Goal: Information Seeking & Learning: Learn about a topic

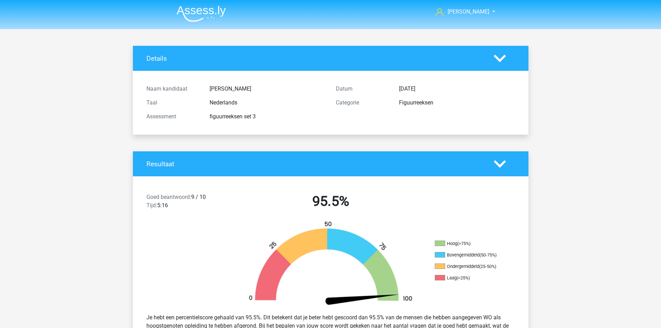
click at [195, 22] on nav "Paul paulhootsmans@gmail.com" at bounding box center [330, 12] width 319 height 23
click at [200, 15] on img at bounding box center [201, 14] width 49 height 16
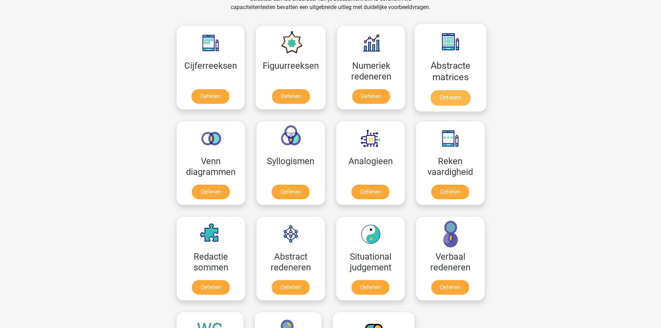
scroll to position [312, 0]
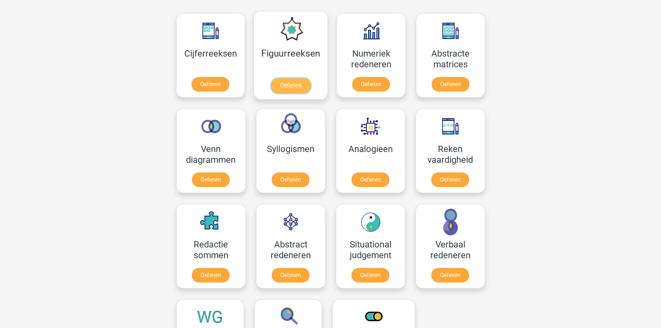
click at [289, 78] on link "Oefenen" at bounding box center [291, 85] width 40 height 15
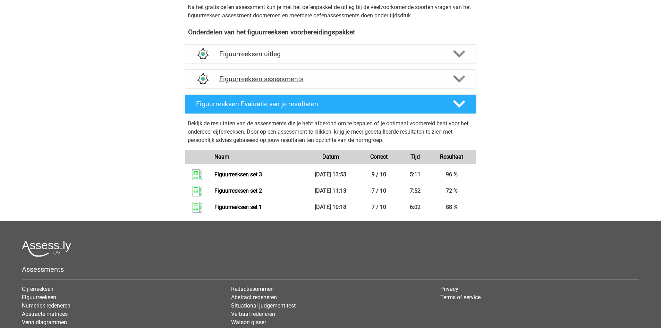
scroll to position [207, 0]
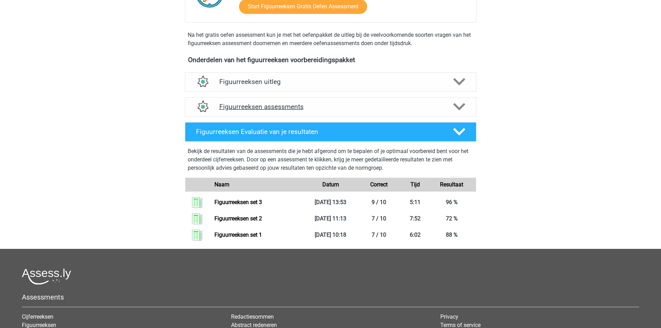
click at [280, 112] on div "Figuurreeksen assessments" at bounding box center [330, 106] width 291 height 19
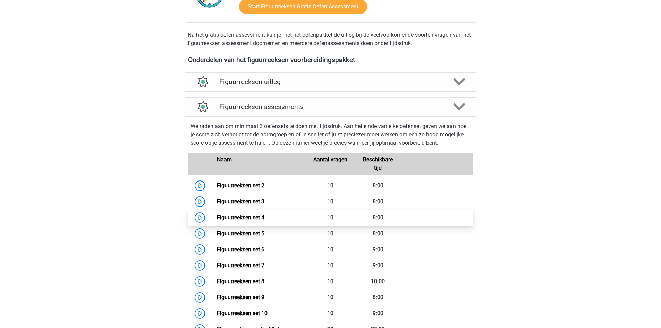
click at [254, 219] on link "Figuurreeksen set 4" at bounding box center [241, 217] width 48 height 7
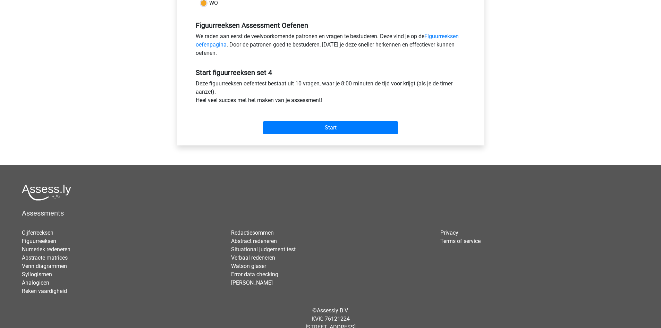
scroll to position [208, 0]
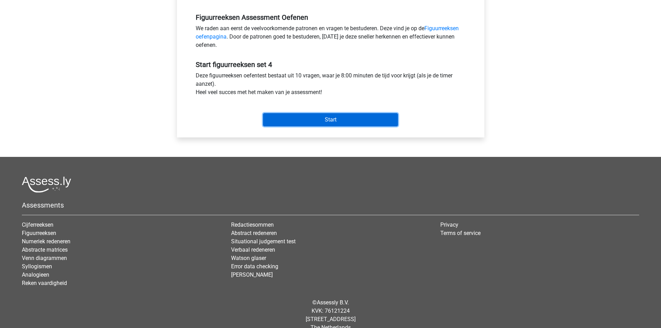
click at [351, 125] on input "Start" at bounding box center [330, 119] width 135 height 13
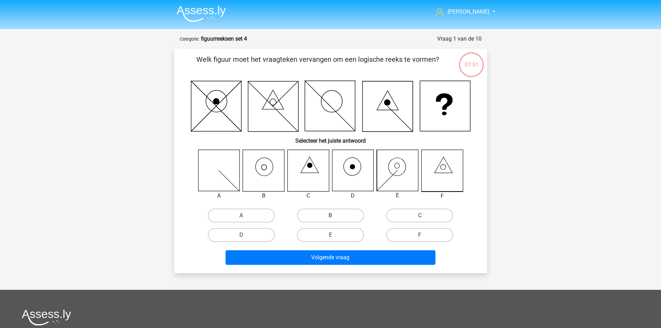
click at [310, 217] on label "B" at bounding box center [330, 215] width 67 height 14
click at [330, 217] on input "B" at bounding box center [332, 217] width 5 height 5
radio input "true"
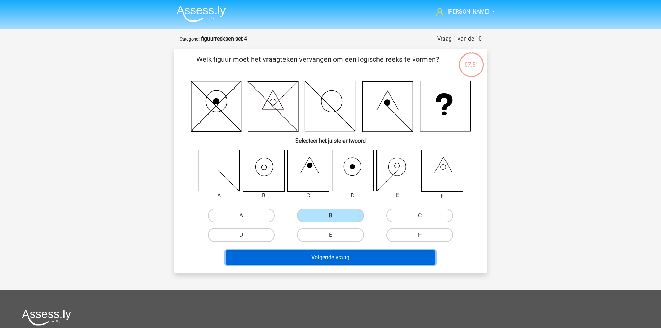
click at [314, 254] on button "Volgende vraag" at bounding box center [330, 257] width 210 height 15
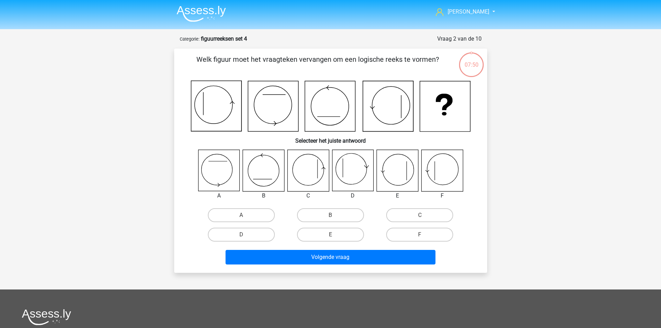
scroll to position [35, 0]
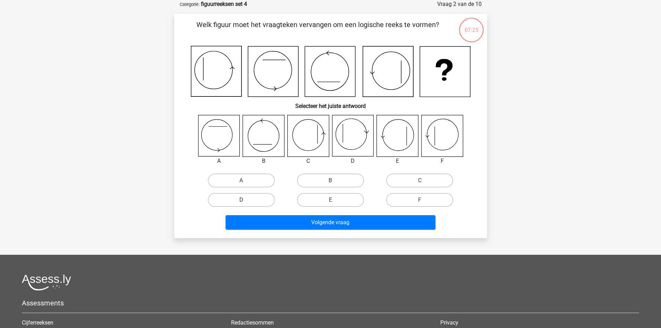
click at [241, 196] on label "D" at bounding box center [241, 200] width 67 height 14
click at [241, 200] on input "D" at bounding box center [243, 202] width 5 height 5
radio input "true"
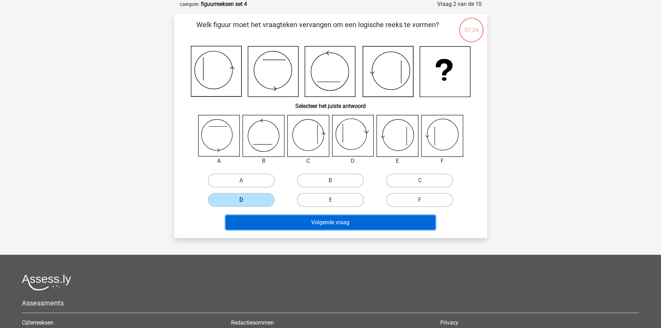
click at [344, 220] on button "Volgende vraag" at bounding box center [330, 222] width 210 height 15
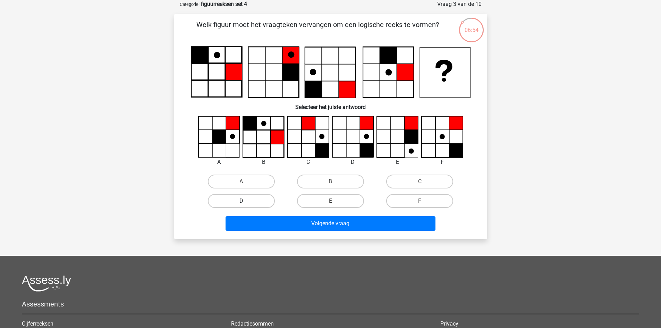
click at [254, 197] on label "D" at bounding box center [241, 201] width 67 height 14
click at [246, 201] on input "D" at bounding box center [243, 203] width 5 height 5
radio input "true"
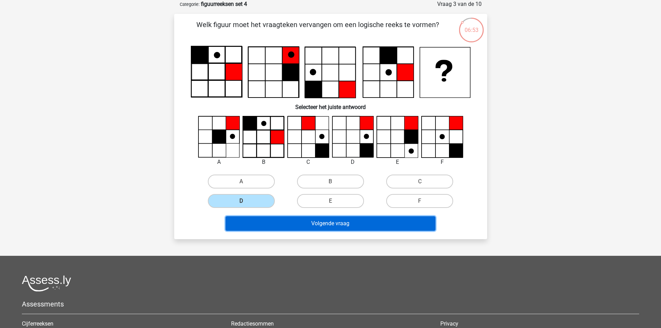
click at [328, 225] on button "Volgende vraag" at bounding box center [330, 223] width 210 height 15
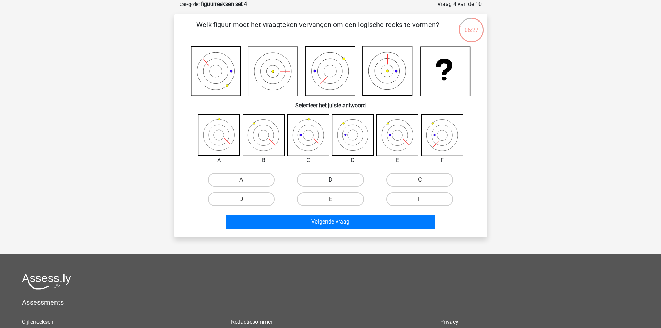
click at [307, 177] on label "B" at bounding box center [330, 180] width 67 height 14
click at [330, 180] on input "B" at bounding box center [332, 182] width 5 height 5
radio input "true"
click at [409, 176] on label "C" at bounding box center [419, 180] width 67 height 14
click at [420, 180] on input "C" at bounding box center [422, 182] width 5 height 5
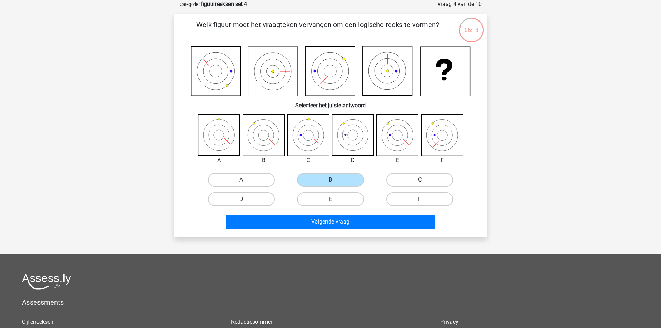
radio input "true"
click at [354, 198] on label "E" at bounding box center [330, 199] width 67 height 14
click at [335, 199] on input "E" at bounding box center [332, 201] width 5 height 5
radio input "true"
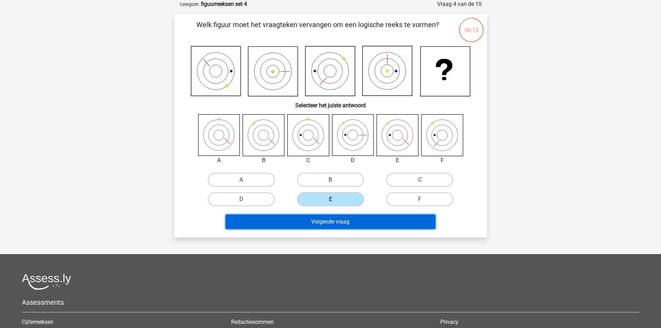
click at [358, 218] on button "Volgende vraag" at bounding box center [330, 221] width 210 height 15
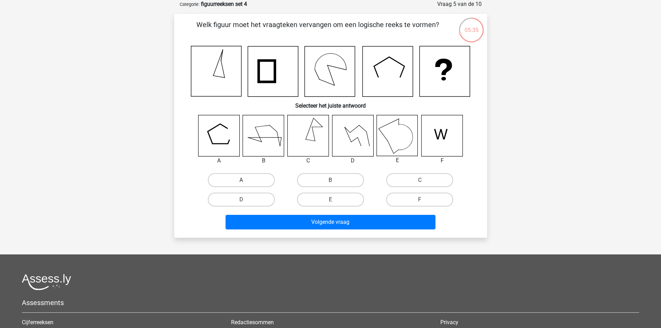
click at [245, 179] on label "A" at bounding box center [241, 180] width 67 height 14
click at [245, 180] on input "A" at bounding box center [243, 182] width 5 height 5
radio input "true"
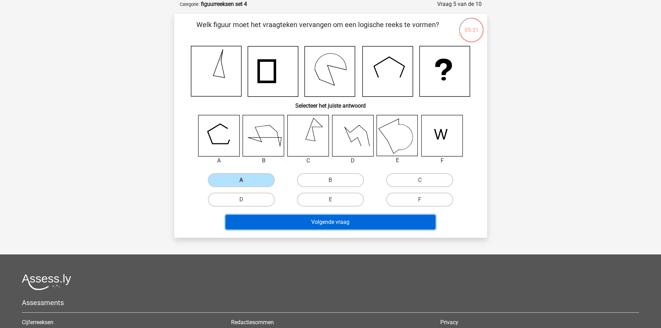
click at [319, 221] on button "Volgende vraag" at bounding box center [330, 222] width 210 height 15
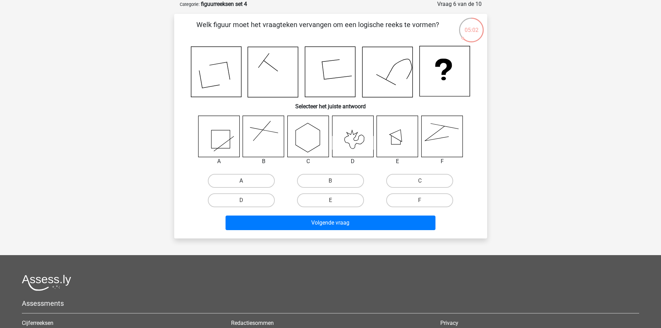
click at [245, 176] on label "A" at bounding box center [241, 181] width 67 height 14
click at [245, 181] on input "A" at bounding box center [243, 183] width 5 height 5
radio input "true"
click at [395, 199] on label "F" at bounding box center [419, 200] width 67 height 14
click at [420, 200] on input "F" at bounding box center [422, 202] width 5 height 5
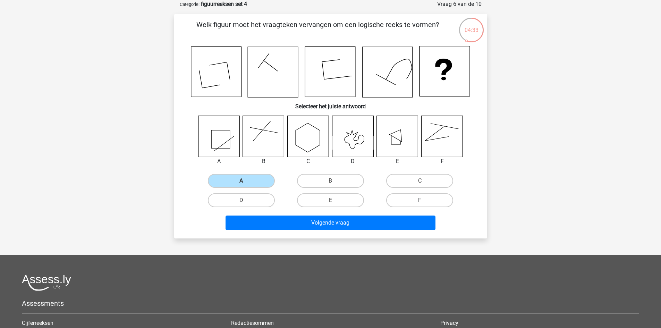
radio input "true"
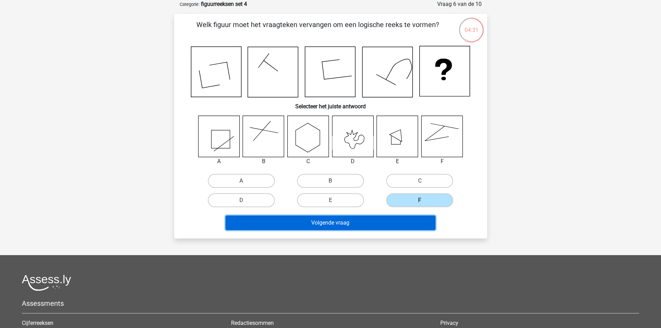
click at [363, 221] on button "Volgende vraag" at bounding box center [330, 222] width 210 height 15
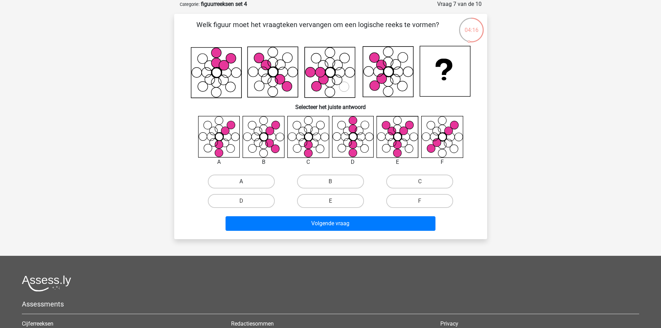
click at [256, 187] on label "A" at bounding box center [241, 181] width 67 height 14
click at [246, 186] on input "A" at bounding box center [243, 183] width 5 height 5
radio input "true"
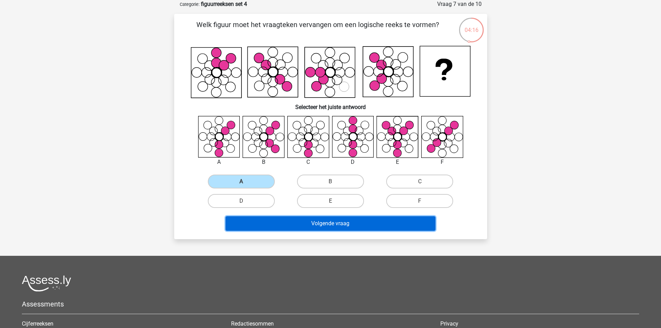
click at [300, 221] on button "Volgende vraag" at bounding box center [330, 223] width 210 height 15
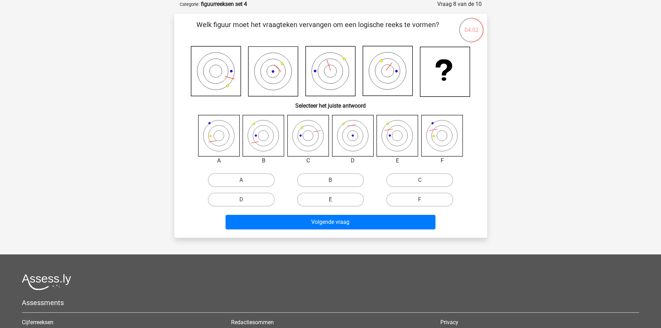
click at [310, 198] on label "E" at bounding box center [330, 199] width 67 height 14
click at [330, 199] on input "E" at bounding box center [332, 201] width 5 height 5
radio input "true"
click at [314, 177] on label "B" at bounding box center [330, 180] width 67 height 14
click at [330, 180] on input "B" at bounding box center [332, 182] width 5 height 5
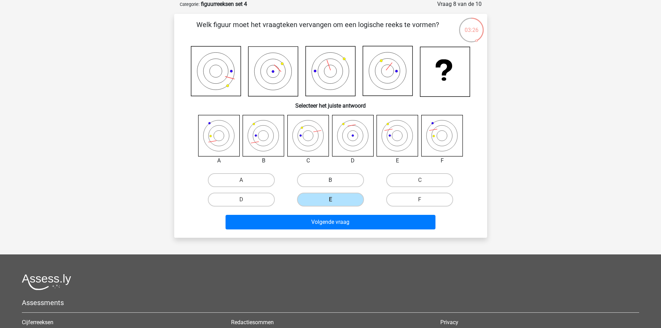
radio input "true"
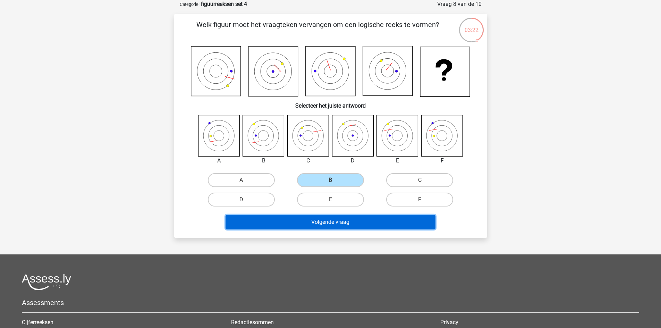
click at [386, 220] on button "Volgende vraag" at bounding box center [330, 222] width 210 height 15
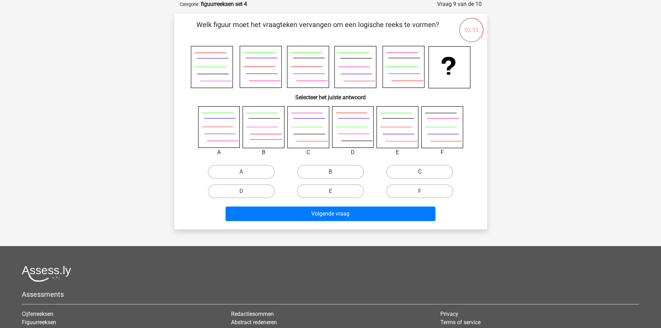
click at [404, 174] on label "C" at bounding box center [419, 172] width 67 height 14
click at [420, 174] on input "C" at bounding box center [422, 174] width 5 height 5
radio input "true"
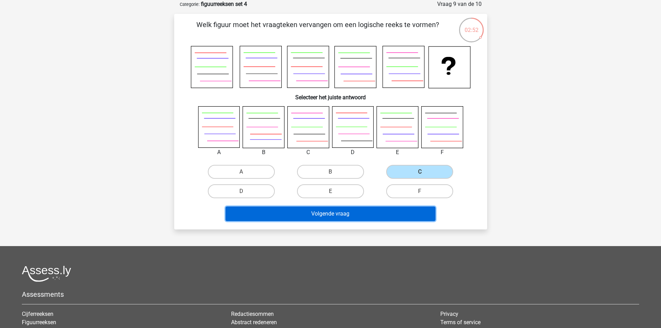
click at [378, 213] on button "Volgende vraag" at bounding box center [330, 213] width 210 height 15
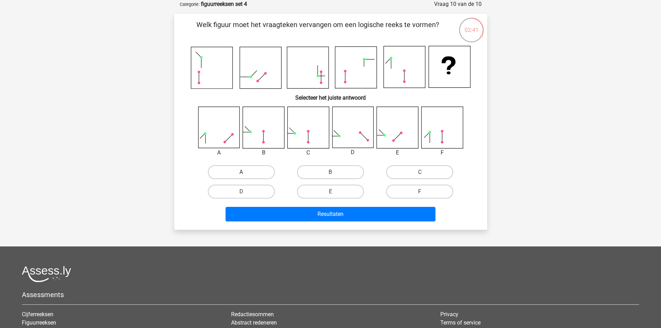
click at [239, 174] on label "A" at bounding box center [241, 172] width 67 height 14
click at [241, 174] on input "A" at bounding box center [243, 174] width 5 height 5
radio input "true"
click at [406, 173] on label "C" at bounding box center [419, 172] width 67 height 14
click at [420, 173] on input "C" at bounding box center [422, 174] width 5 height 5
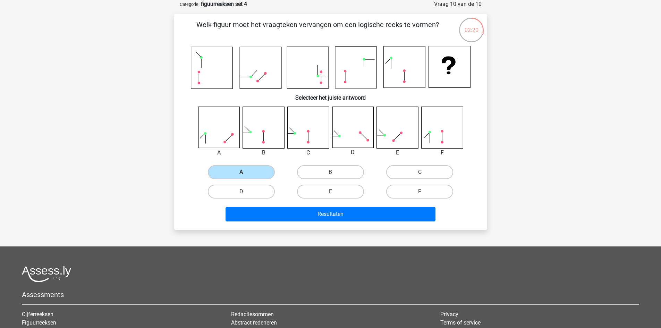
radio input "true"
click at [264, 190] on label "D" at bounding box center [241, 191] width 67 height 14
click at [246, 191] on input "D" at bounding box center [243, 193] width 5 height 5
radio input "true"
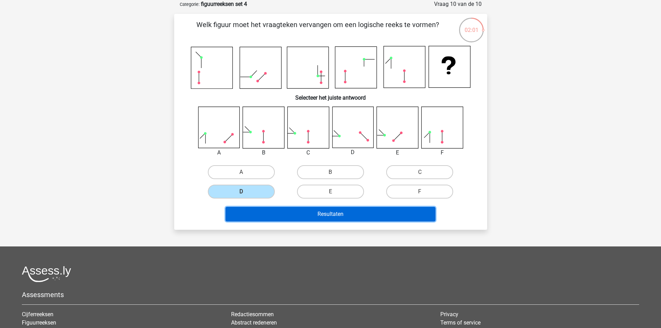
click at [375, 215] on button "Resultaten" at bounding box center [330, 214] width 210 height 15
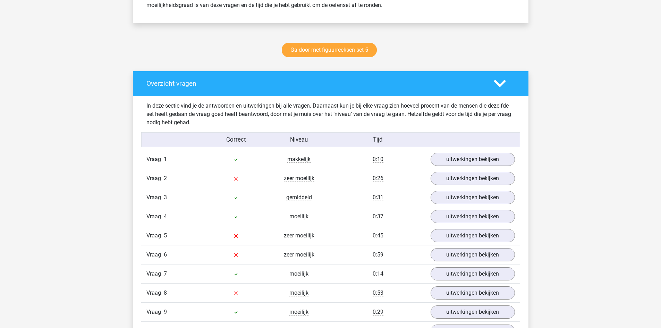
scroll to position [381, 0]
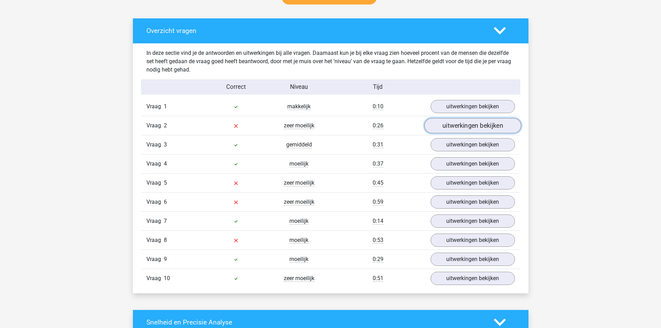
click at [440, 130] on link "uitwerkingen bekijken" at bounding box center [472, 125] width 97 height 15
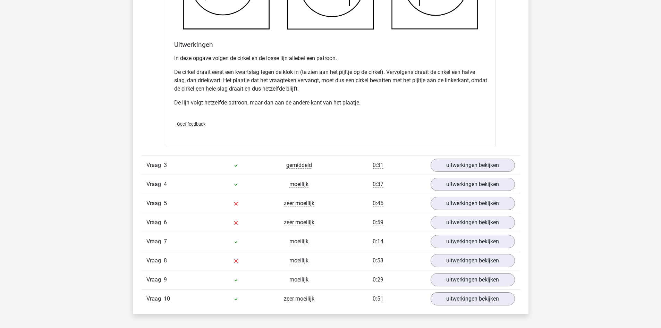
scroll to position [798, 0]
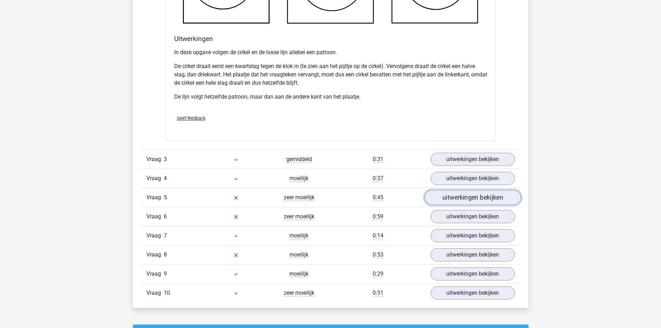
click at [445, 199] on link "uitwerkingen bekijken" at bounding box center [472, 197] width 97 height 15
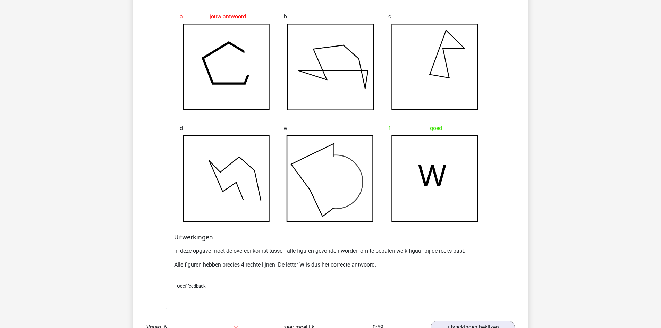
scroll to position [1075, 0]
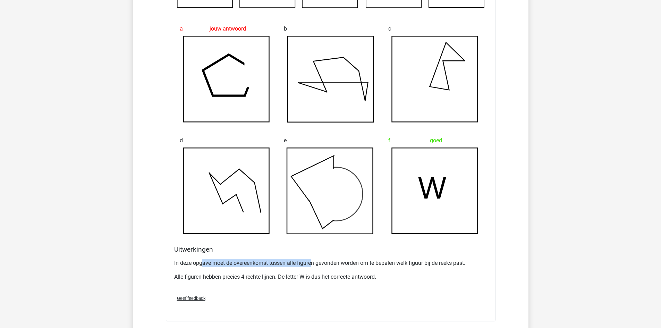
drag, startPoint x: 203, startPoint y: 264, endPoint x: 314, endPoint y: 261, distance: 110.7
click at [314, 261] on p "In deze opgave moet de overeenkomst tussen alle figuren gevonden worden om te b…" at bounding box center [330, 263] width 313 height 8
click at [326, 261] on p "In deze opgave moet de overeenkomst tussen alle figuren gevonden worden om te b…" at bounding box center [330, 263] width 313 height 8
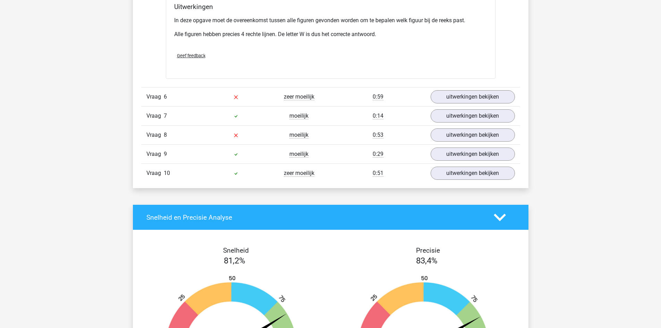
scroll to position [1318, 0]
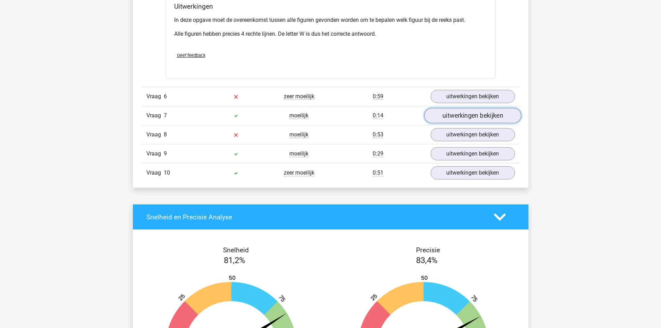
click at [445, 113] on link "uitwerkingen bekijken" at bounding box center [472, 115] width 97 height 15
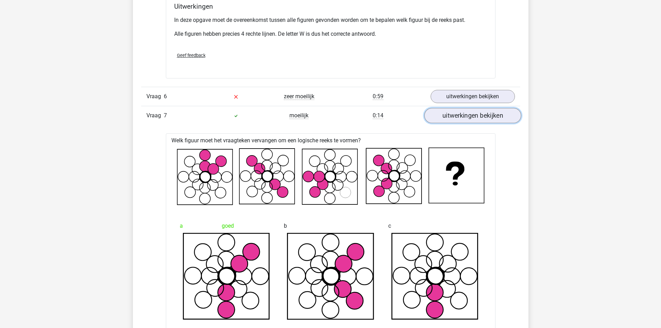
click at [472, 118] on link "uitwerkingen bekijken" at bounding box center [472, 115] width 97 height 15
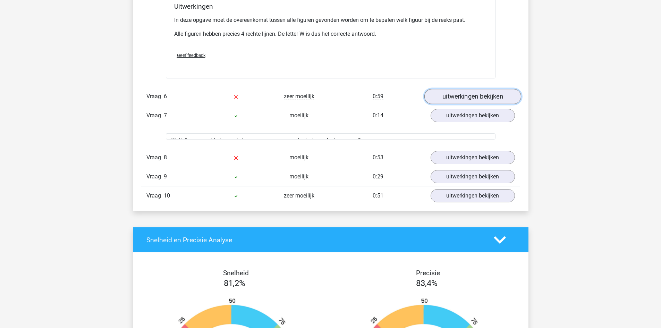
click at [473, 93] on link "uitwerkingen bekijken" at bounding box center [472, 96] width 97 height 15
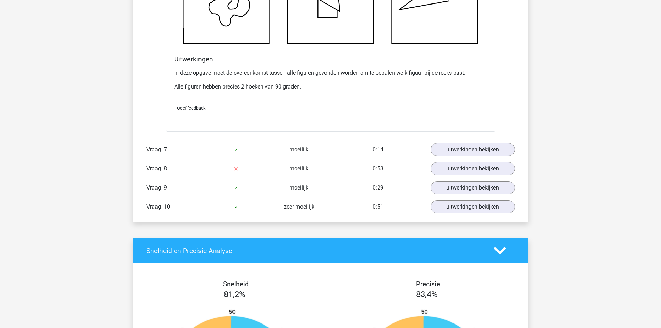
scroll to position [1699, 0]
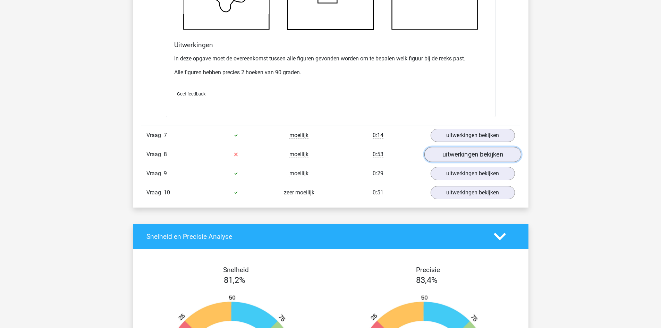
click at [434, 156] on link "uitwerkingen bekijken" at bounding box center [472, 154] width 97 height 15
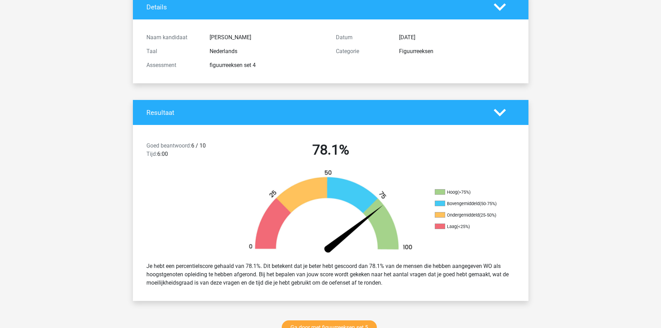
scroll to position [0, 0]
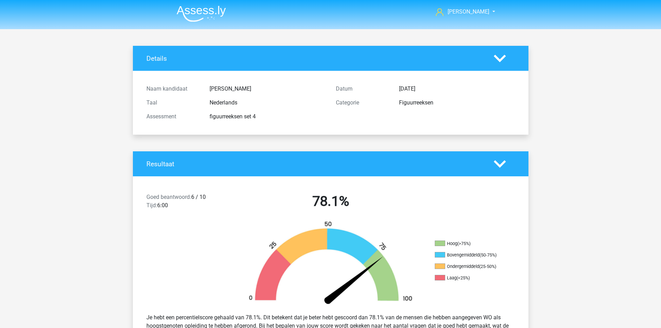
click at [188, 8] on img at bounding box center [201, 14] width 49 height 16
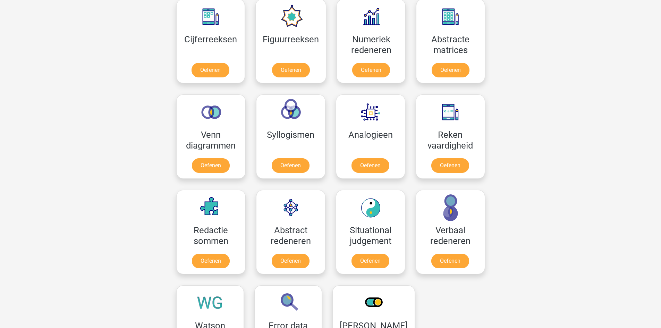
scroll to position [347, 0]
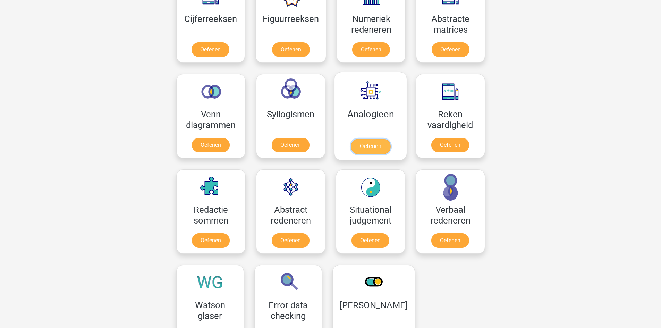
click at [361, 139] on link "Oefenen" at bounding box center [370, 146] width 40 height 15
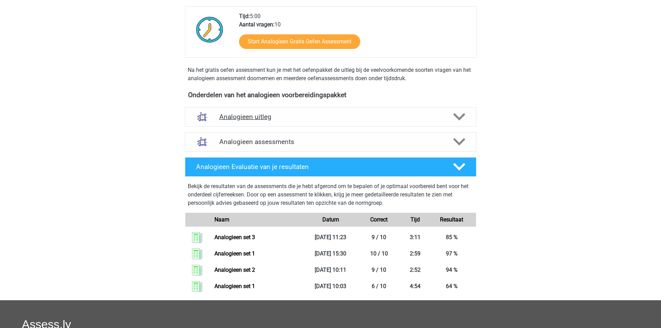
scroll to position [139, 0]
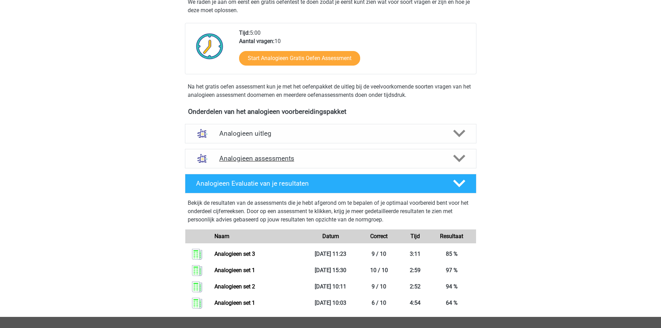
click at [281, 160] on h4 "Analogieen assessments" at bounding box center [330, 158] width 223 height 8
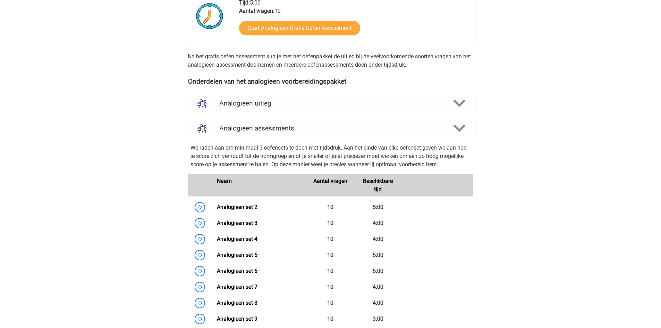
scroll to position [243, 0]
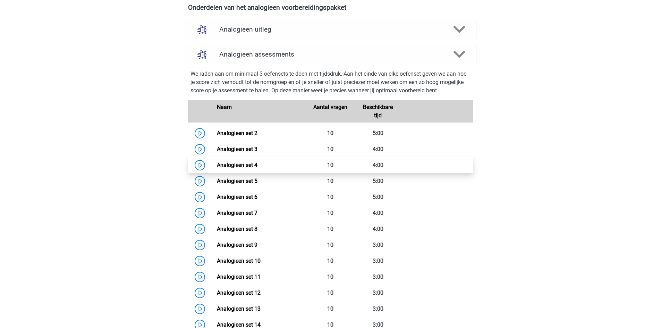
click at [247, 163] on link "Analogieen set 4" at bounding box center [237, 165] width 41 height 7
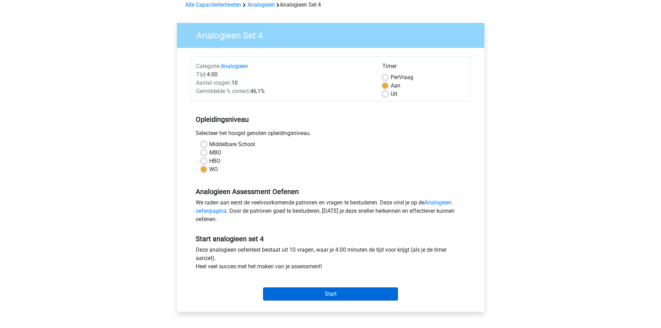
scroll to position [139, 0]
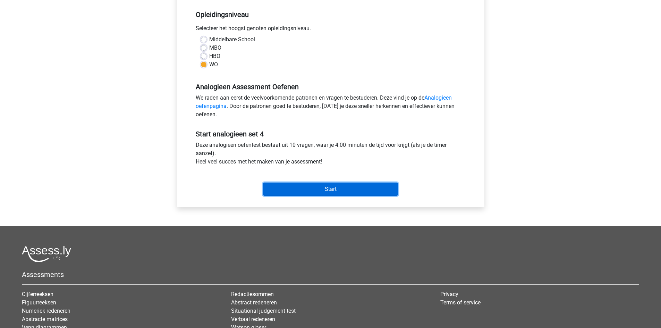
click at [318, 194] on input "Start" at bounding box center [330, 188] width 135 height 13
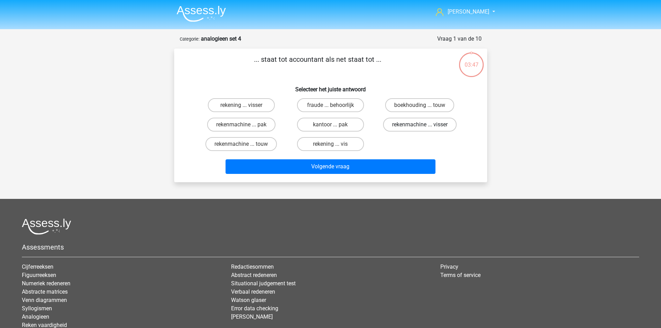
click at [409, 125] on label "rekenmachine ... visser" at bounding box center [420, 125] width 74 height 14
click at [420, 125] on input "rekenmachine ... visser" at bounding box center [422, 127] width 5 height 5
radio input "true"
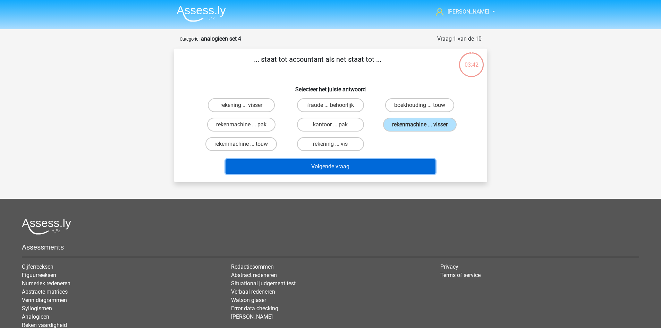
click at [381, 170] on button "Volgende vraag" at bounding box center [330, 166] width 210 height 15
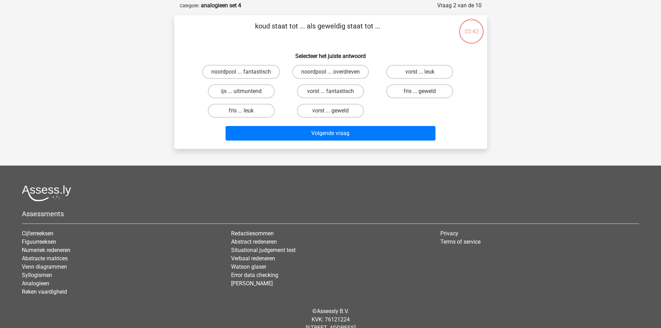
scroll to position [35, 0]
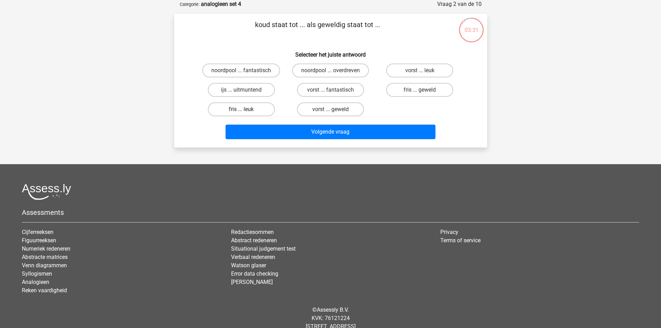
click at [254, 110] on label "fris ... leuk" at bounding box center [241, 109] width 67 height 14
click at [246, 110] on input "fris ... leuk" at bounding box center [243, 111] width 5 height 5
radio input "true"
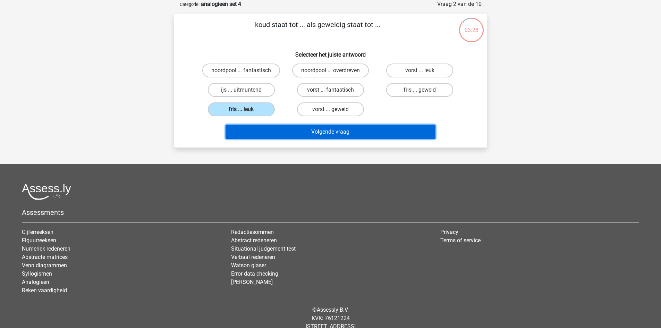
click at [342, 131] on button "Volgende vraag" at bounding box center [330, 132] width 210 height 15
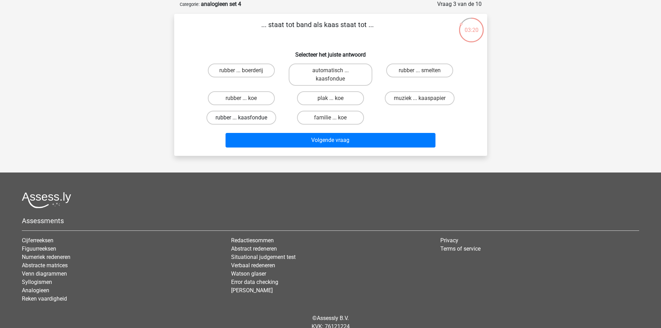
click at [259, 118] on label "rubber ... kaasfondue" at bounding box center [241, 118] width 70 height 14
click at [246, 118] on input "rubber ... kaasfondue" at bounding box center [243, 120] width 5 height 5
radio input "true"
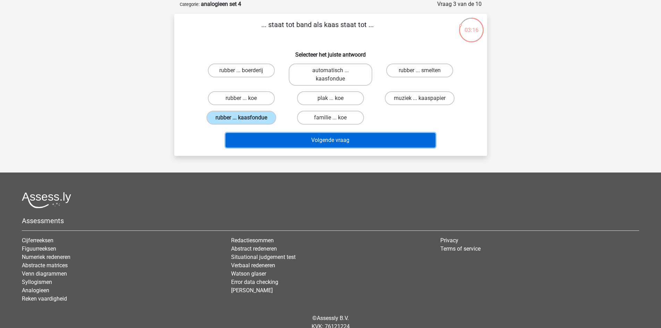
click at [367, 144] on button "Volgende vraag" at bounding box center [330, 140] width 210 height 15
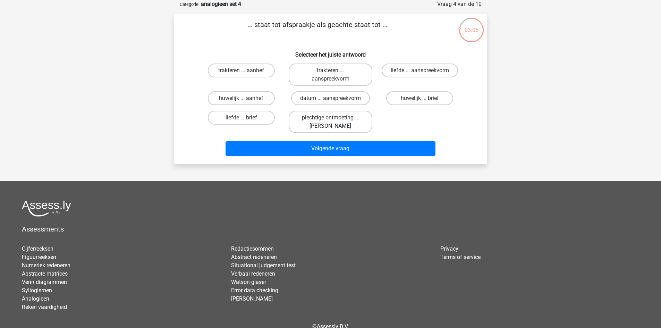
click at [337, 119] on label "plechtige ontmoeting ... hoi" at bounding box center [331, 122] width 84 height 22
click at [335, 119] on input "plechtige ontmoeting ... hoi" at bounding box center [332, 120] width 5 height 5
radio input "true"
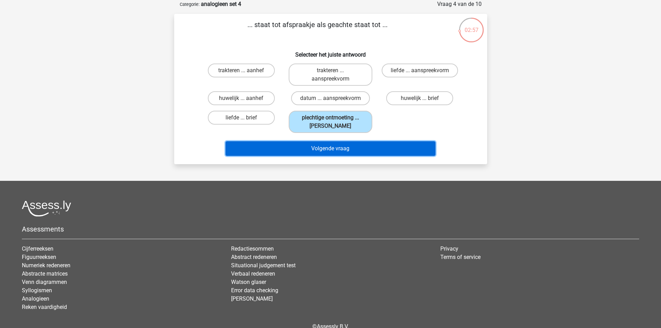
click at [345, 148] on button "Volgende vraag" at bounding box center [330, 148] width 210 height 15
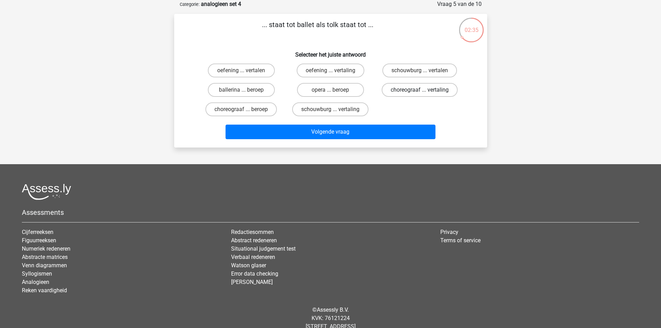
click at [406, 89] on label "choreograaf ... vertaling" at bounding box center [419, 90] width 76 height 14
click at [420, 90] on input "choreograaf ... vertaling" at bounding box center [422, 92] width 5 height 5
radio input "true"
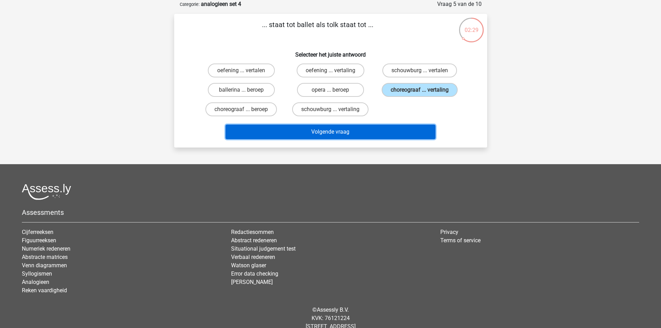
click at [383, 130] on button "Volgende vraag" at bounding box center [330, 132] width 210 height 15
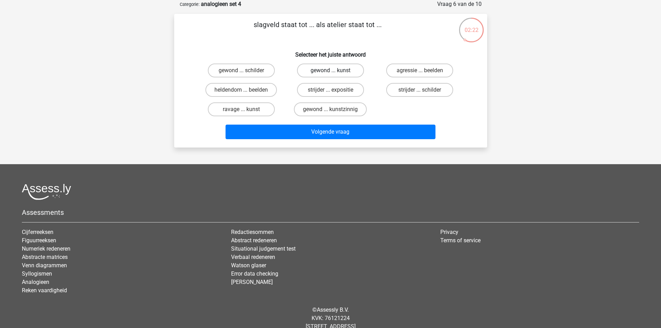
click at [331, 69] on label "gewond ... kunst" at bounding box center [330, 70] width 67 height 14
click at [331, 70] on input "gewond ... kunst" at bounding box center [332, 72] width 5 height 5
radio input "true"
click at [250, 106] on label "ravage ... kunst" at bounding box center [241, 109] width 67 height 14
click at [246, 109] on input "ravage ... kunst" at bounding box center [243, 111] width 5 height 5
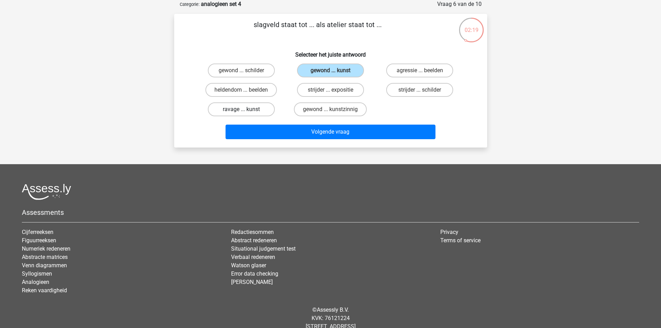
radio input "true"
click at [431, 91] on label "strijder ... schilder" at bounding box center [419, 90] width 67 height 14
click at [424, 91] on input "strijder ... schilder" at bounding box center [422, 92] width 5 height 5
radio input "true"
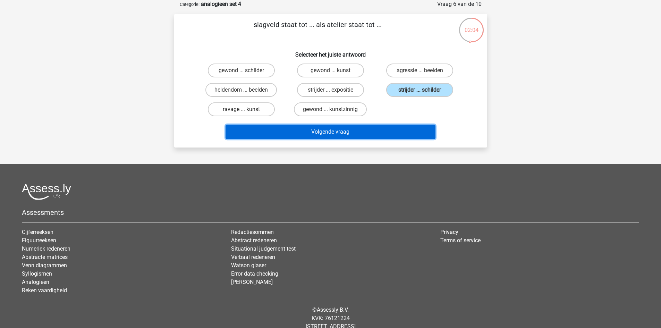
click at [393, 132] on button "Volgende vraag" at bounding box center [330, 132] width 210 height 15
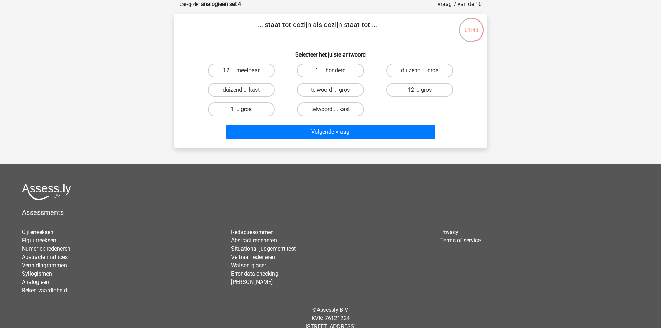
click at [257, 109] on label "1 ... gros" at bounding box center [241, 109] width 67 height 14
click at [246, 109] on input "1 ... gros" at bounding box center [243, 111] width 5 height 5
radio input "true"
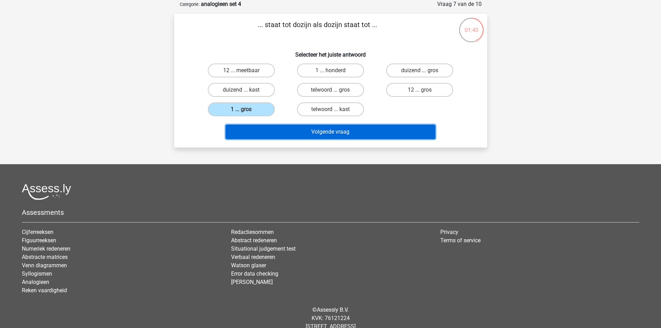
click at [331, 134] on button "Volgende vraag" at bounding box center [330, 132] width 210 height 15
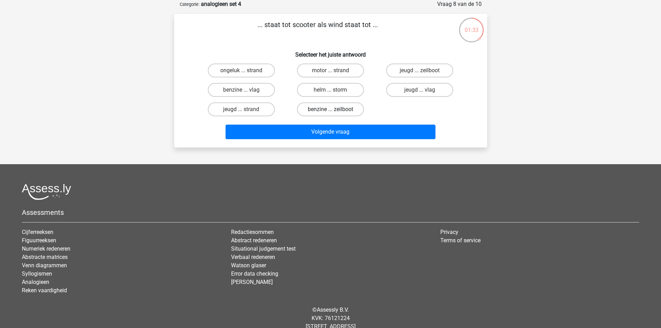
click at [317, 113] on label "benzine ... zeilboot" at bounding box center [330, 109] width 67 height 14
click at [330, 113] on input "benzine ... zeilboot" at bounding box center [332, 111] width 5 height 5
radio input "true"
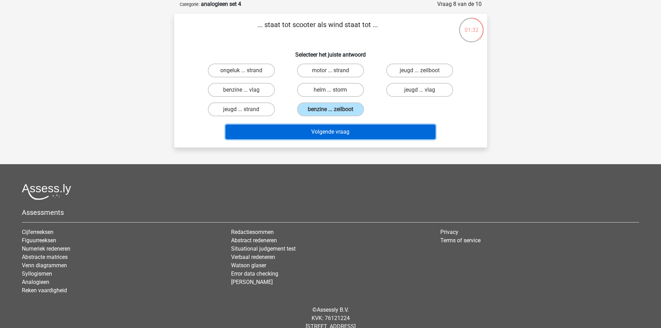
click at [318, 130] on button "Volgende vraag" at bounding box center [330, 132] width 210 height 15
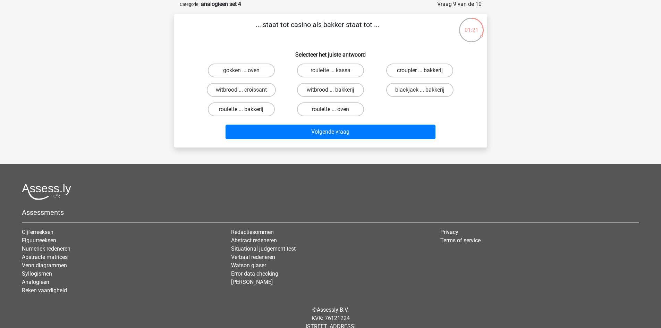
click at [418, 72] on label "croupier ... bakkerij" at bounding box center [419, 70] width 67 height 14
click at [420, 72] on input "croupier ... bakkerij" at bounding box center [422, 72] width 5 height 5
radio input "true"
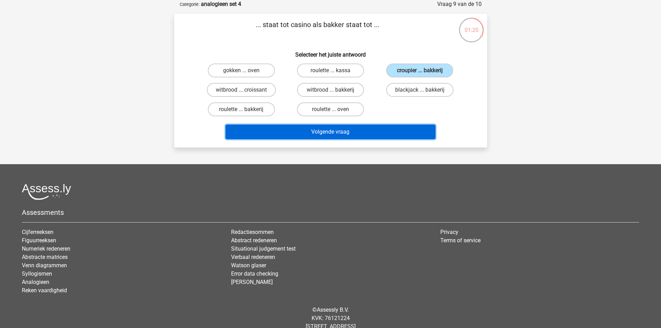
click at [379, 131] on button "Volgende vraag" at bounding box center [330, 132] width 210 height 15
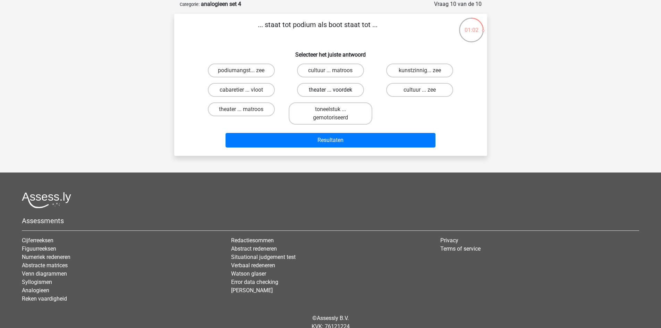
click at [351, 88] on label "theater ... voordek" at bounding box center [330, 90] width 67 height 14
click at [335, 90] on input "theater ... voordek" at bounding box center [332, 92] width 5 height 5
radio input "true"
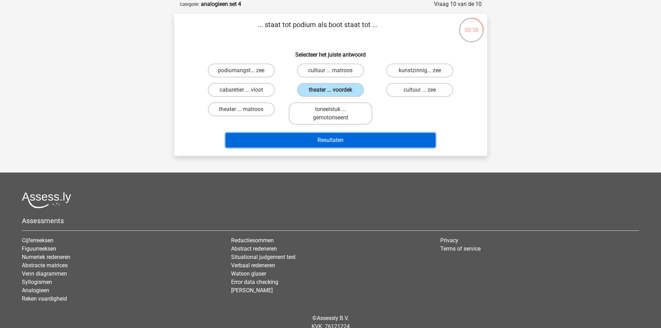
click at [374, 143] on button "Resultaten" at bounding box center [330, 140] width 210 height 15
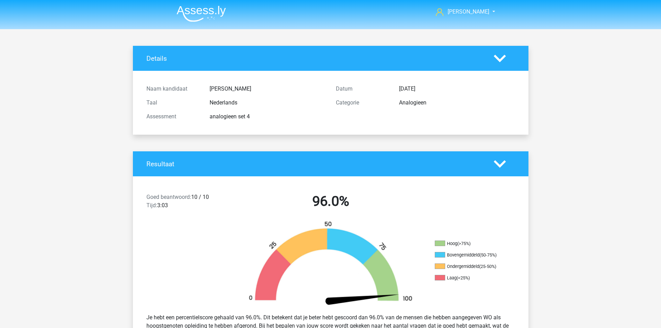
click at [191, 16] on img at bounding box center [201, 14] width 49 height 16
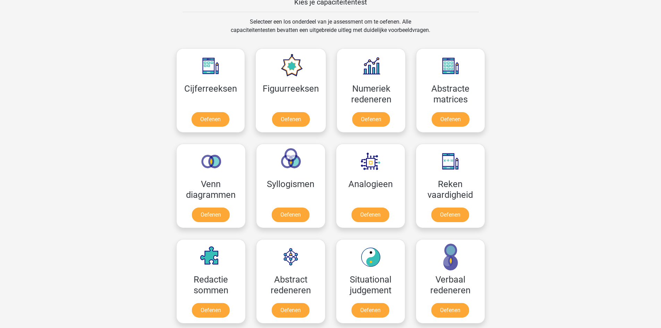
scroll to position [277, 0]
